Goal: Task Accomplishment & Management: Manage account settings

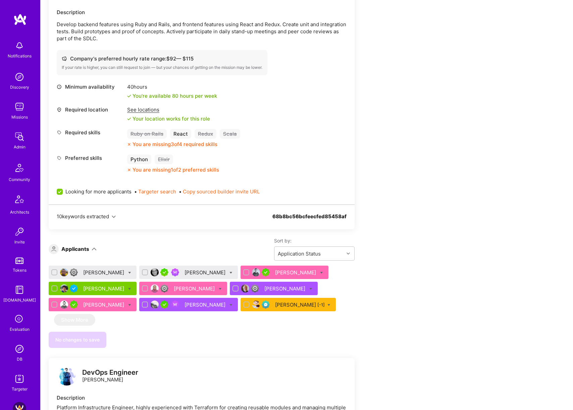
scroll to position [183, 0]
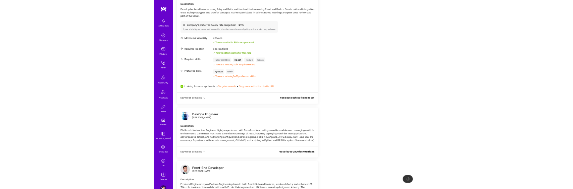
scroll to position [192, 0]
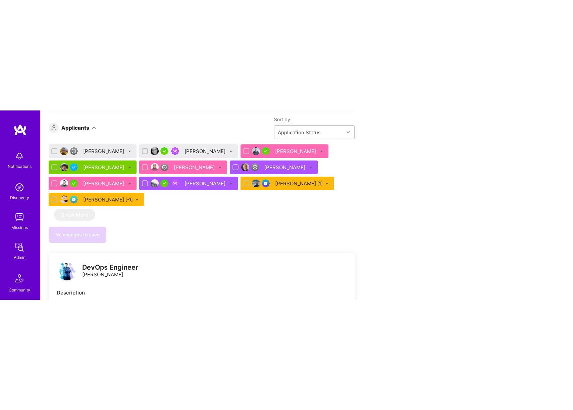
scroll to position [420, 0]
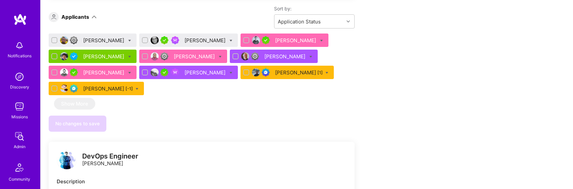
click at [285, 73] on div "[PERSON_NAME] [1]" at bounding box center [299, 72] width 48 height 7
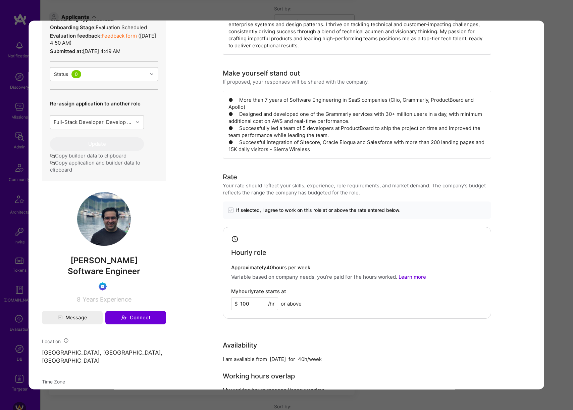
scroll to position [124, 0]
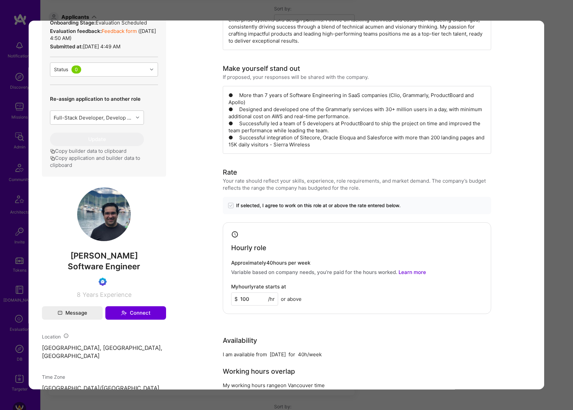
click at [79, 256] on span "Mehrdad Youssefi" at bounding box center [104, 255] width 124 height 10
click at [562, 83] on div "Application 9 of 10 Admin data Details User ID: 68d4fe5f002105f07becbc76 Admin:…" at bounding box center [286, 205] width 573 height 410
click at [412, 15] on div "Application 9 of 10 Admin data Details User ID: 68d4fe5f002105f07becbc76 Admin:…" at bounding box center [286, 205] width 573 height 410
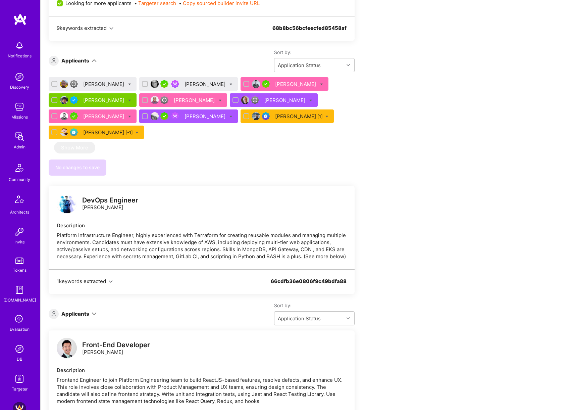
scroll to position [346, 0]
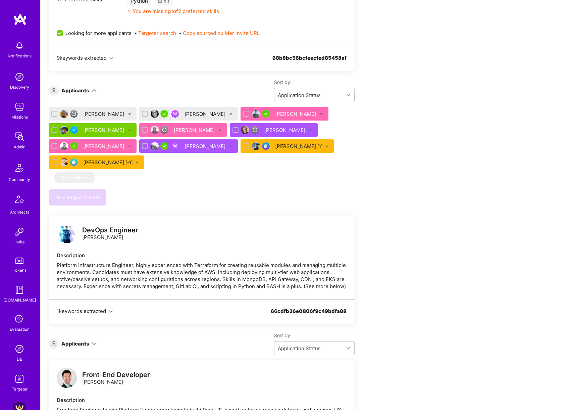
click at [128, 130] on icon at bounding box center [129, 130] width 3 height 3
checkbox input "true"
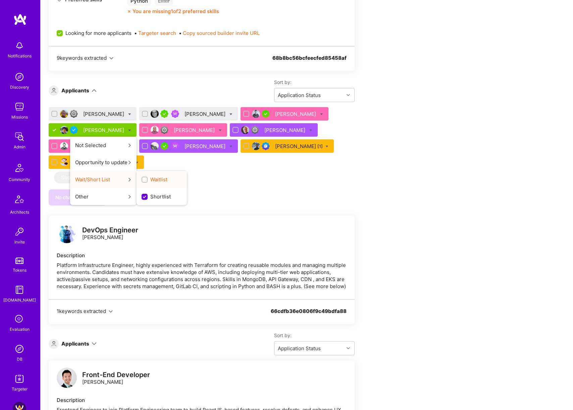
click at [142, 179] on label "Waitlist" at bounding box center [155, 179] width 26 height 7
click at [143, 179] on input "Waitlist" at bounding box center [145, 180] width 5 height 5
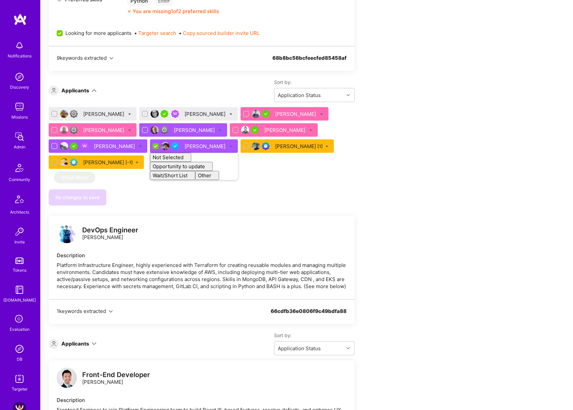
checkbox input "false"
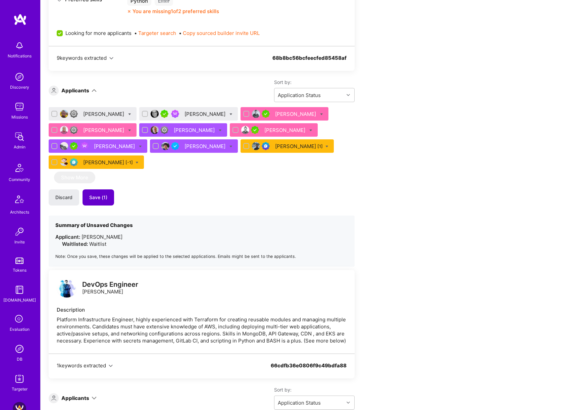
click at [107, 197] on button "Save (1)" at bounding box center [99, 197] width 32 height 16
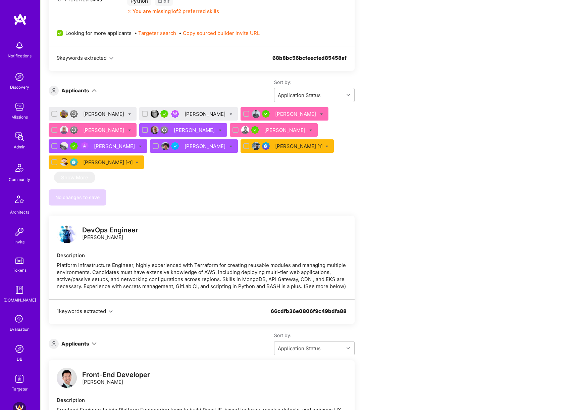
click at [102, 115] on div "Dylan Fitzgerald" at bounding box center [104, 113] width 42 height 7
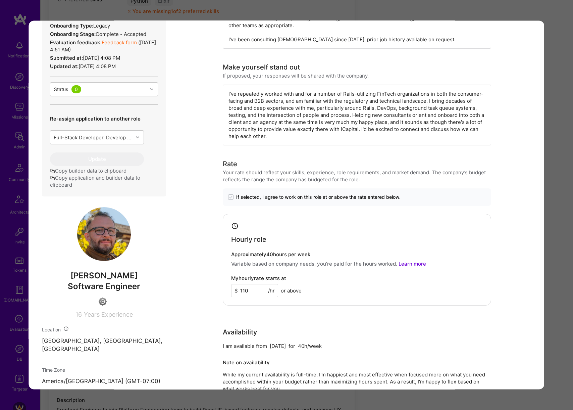
scroll to position [184, 0]
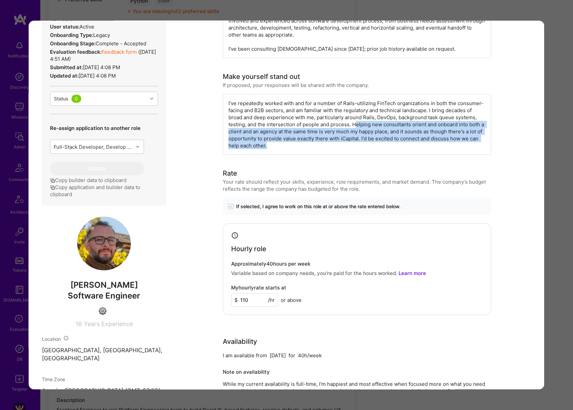
drag, startPoint x: 356, startPoint y: 123, endPoint x: 357, endPoint y: 142, distance: 19.1
click at [357, 142] on div "I've repeatedly worked with and for a number of Rails-utilizing FinTech organiz…" at bounding box center [357, 124] width 269 height 61
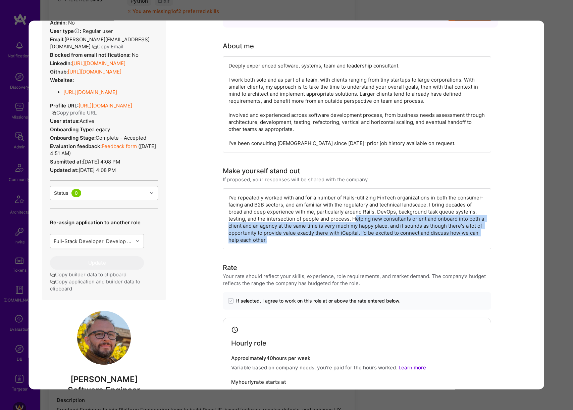
scroll to position [30, 0]
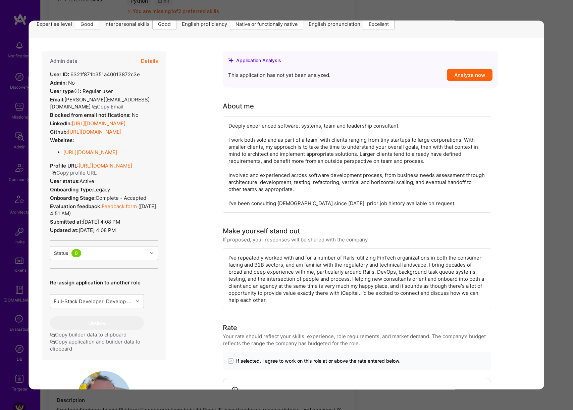
click at [343, 169] on div "Deeply experienced software, systems, team and leadership consultant. I work bo…" at bounding box center [357, 164] width 269 height 96
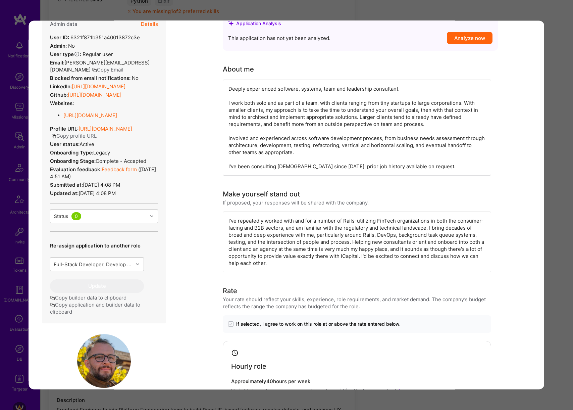
scroll to position [0, 0]
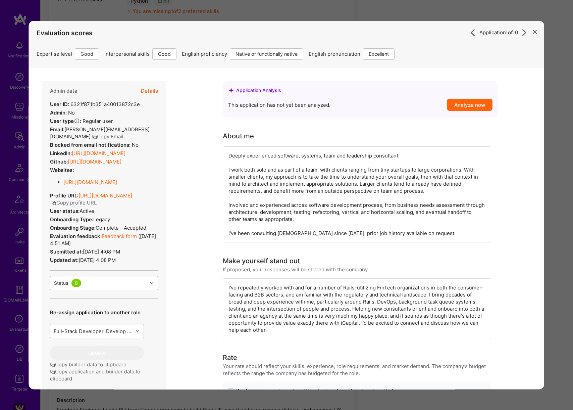
click at [125, 156] on link "https://linkedin.com/in/dylanfitzgerald" at bounding box center [99, 153] width 54 height 6
click at [560, 123] on div "Application 1 of 10 Evaluation scores Expertise level Good Interpersonal skills…" at bounding box center [286, 205] width 573 height 410
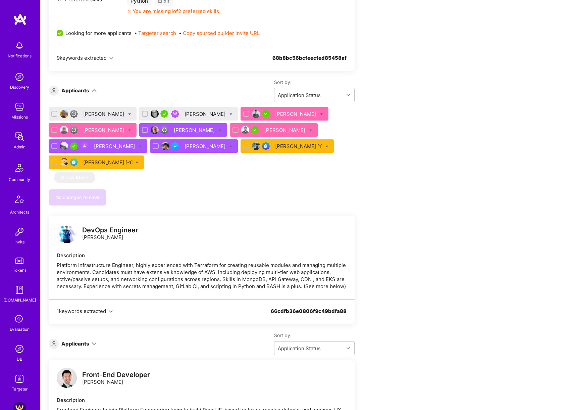
click at [194, 113] on div "Joshua Ballanco" at bounding box center [206, 113] width 42 height 7
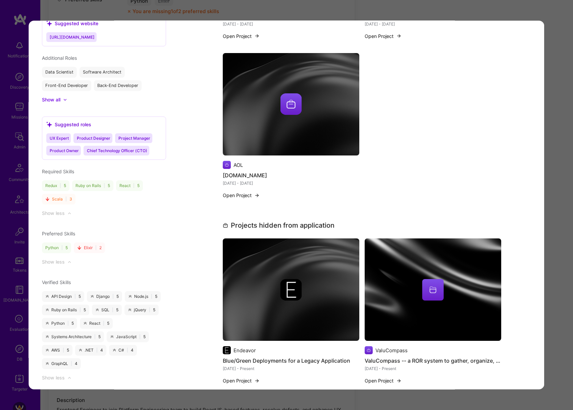
scroll to position [691, 0]
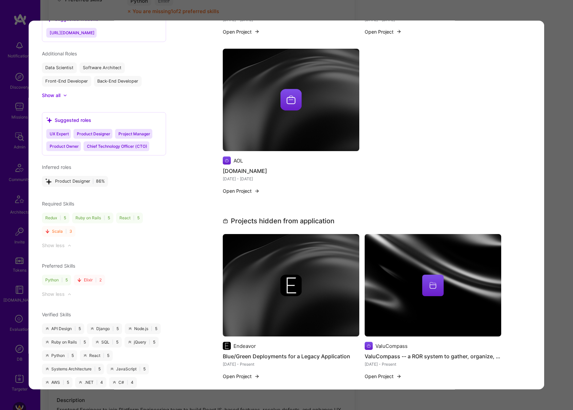
click at [565, 174] on div "Application 2 of 10 Evaluation scores Expertise level Very good Interpersonal s…" at bounding box center [286, 205] width 573 height 410
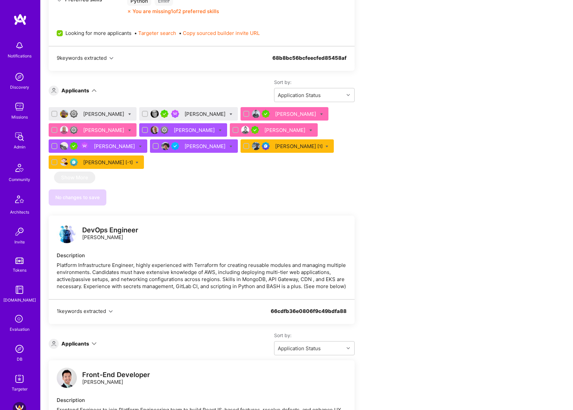
click at [55, 112] on input "checkbox" at bounding box center [55, 114] width 5 height 5
checkbox input "true"
click at [143, 112] on input "checkbox" at bounding box center [145, 114] width 5 height 5
checkbox input "true"
click at [125, 113] on div "Dylan Fitzgerald" at bounding box center [93, 113] width 88 height 13
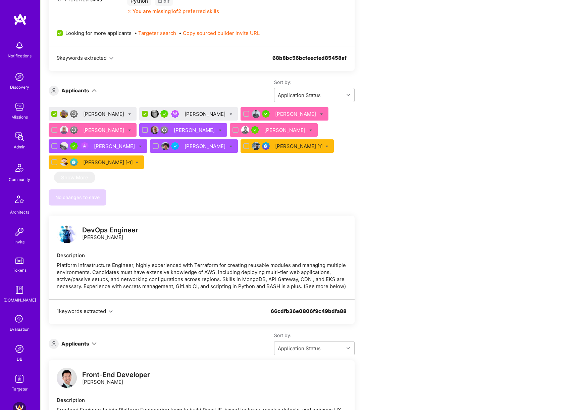
click at [128, 113] on icon at bounding box center [129, 114] width 3 height 3
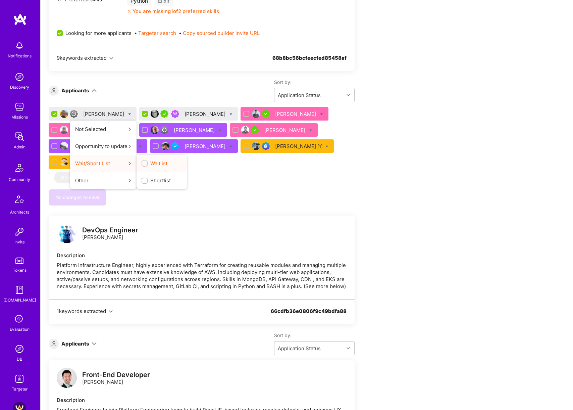
click at [153, 163] on span "Waitlist" at bounding box center [158, 163] width 17 height 7
click at [148, 163] on input "Waitlist" at bounding box center [145, 163] width 5 height 5
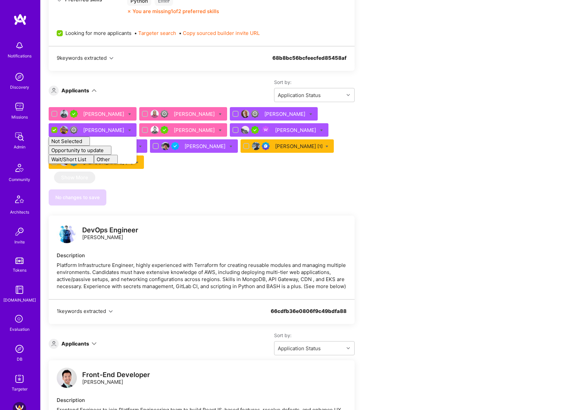
checkbox input "false"
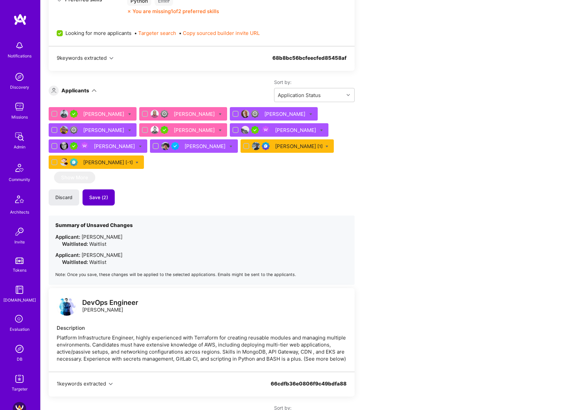
click at [96, 200] on span "Save (2)" at bounding box center [98, 197] width 19 height 7
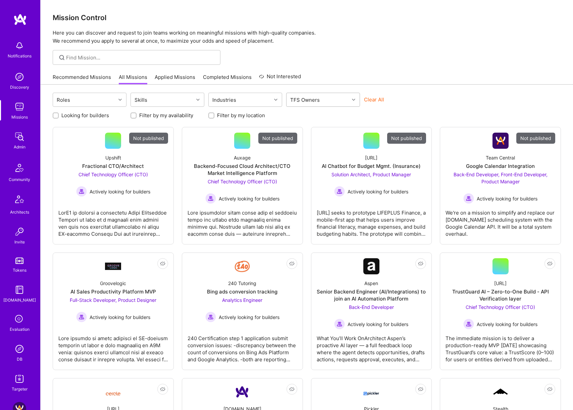
click at [337, 100] on div "TFS Owners" at bounding box center [318, 99] width 63 height 13
click at [314, 127] on div "Dor [PERSON_NAME]" at bounding box center [323, 128] width 66 height 7
checkbox input "true"
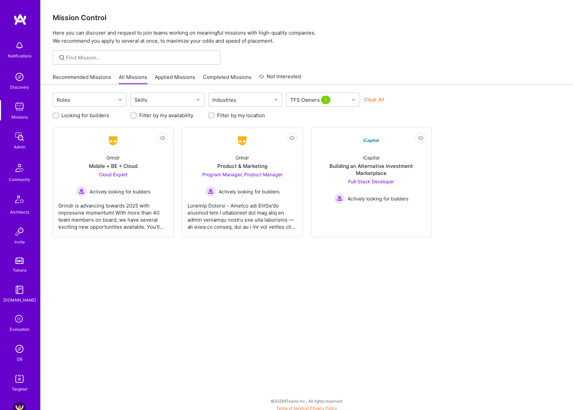
click at [457, 90] on div "Roles Skills Industries TFS Owners 1 Clear All Looking for builders Filter by m…" at bounding box center [307, 249] width 533 height 328
click at [246, 167] on div "Product & Marketing" at bounding box center [243, 165] width 50 height 7
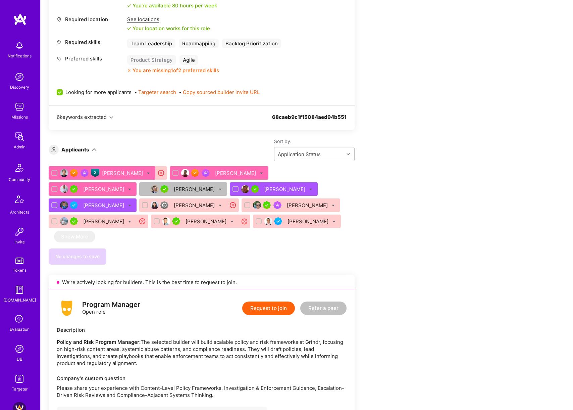
scroll to position [278, 0]
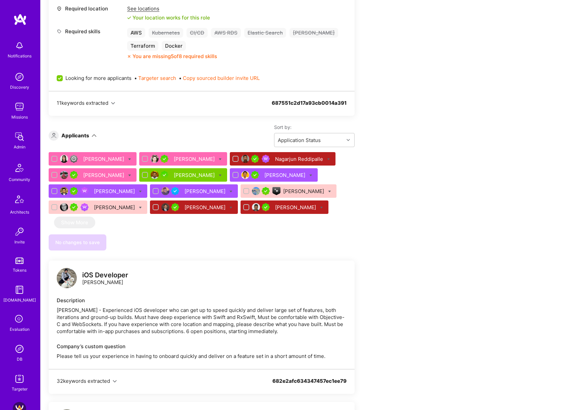
scroll to position [324, 0]
